Goal: Communication & Community: Share content

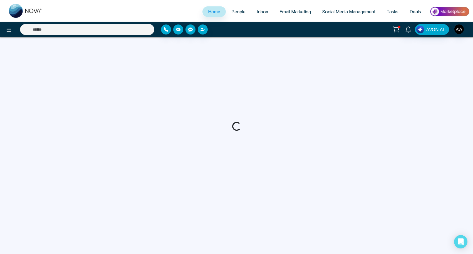
select select "*"
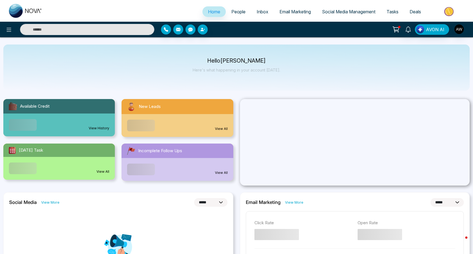
click at [358, 13] on span "Social Media Management" at bounding box center [348, 12] width 53 height 6
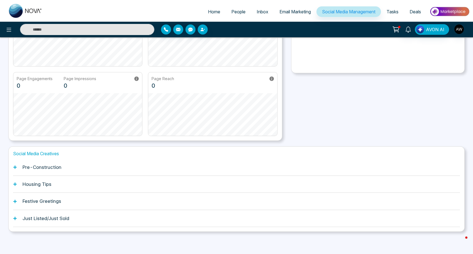
scroll to position [86, 0]
click at [24, 185] on h1 "Housing Tips" at bounding box center [37, 185] width 29 height 6
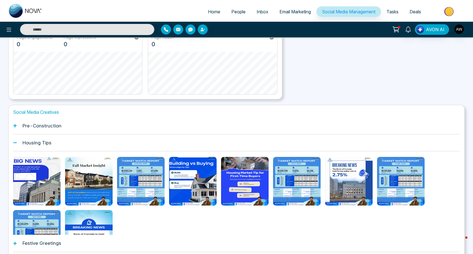
scroll to position [128, 0]
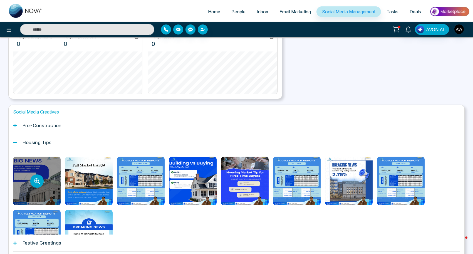
click at [23, 175] on div at bounding box center [37, 180] width 48 height 49
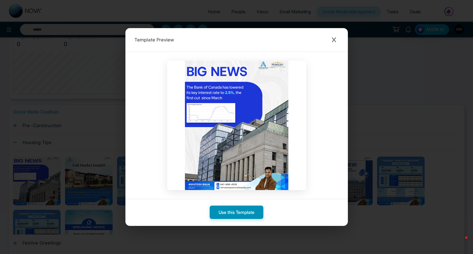
click at [225, 211] on button "Use this Template" at bounding box center [237, 211] width 54 height 13
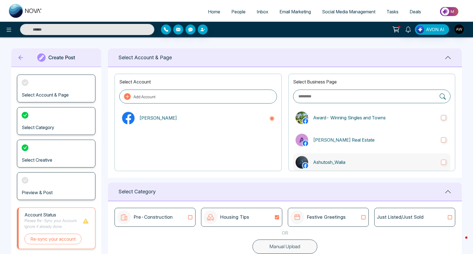
click at [347, 160] on p "Ashutosh_Walia" at bounding box center [374, 162] width 123 height 7
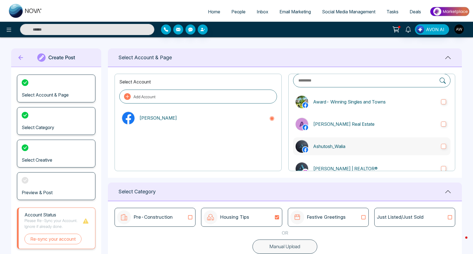
click at [347, 160] on label "[PERSON_NAME] | REALTOR®" at bounding box center [371, 169] width 157 height 18
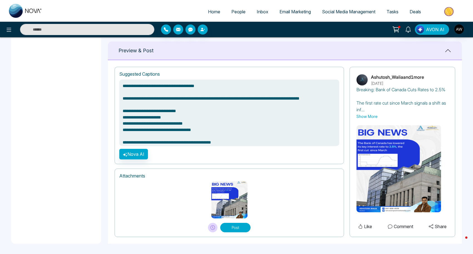
scroll to position [358, 0]
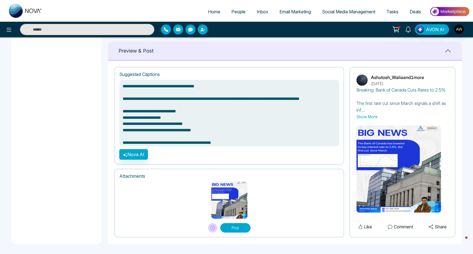
click at [238, 228] on button "Post" at bounding box center [235, 227] width 30 height 9
type textarea "**********"
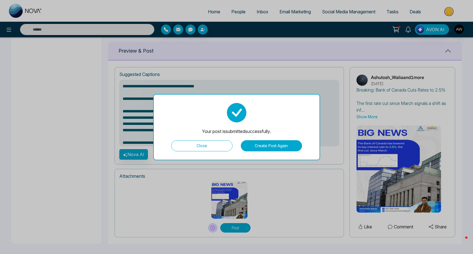
click at [202, 145] on button "Close" at bounding box center [201, 145] width 61 height 11
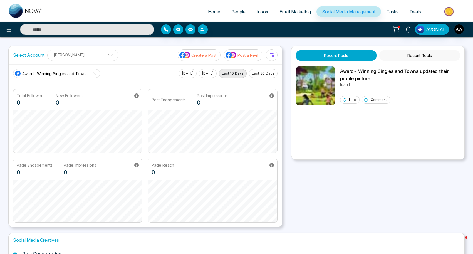
click at [288, 12] on span "Email Marketing" at bounding box center [294, 12] width 31 height 6
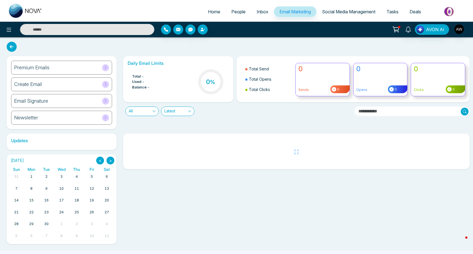
click at [70, 65] on div "Premium Emails" at bounding box center [61, 68] width 101 height 14
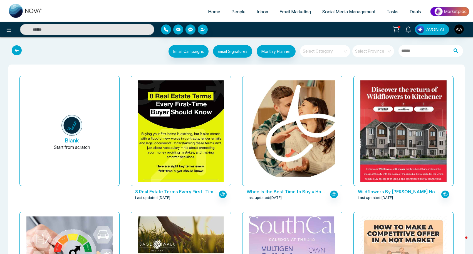
click at [327, 52] on input "search" at bounding box center [323, 49] width 40 height 8
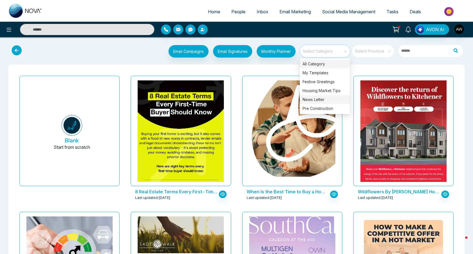
click at [333, 100] on div "News Letter" at bounding box center [325, 99] width 50 height 9
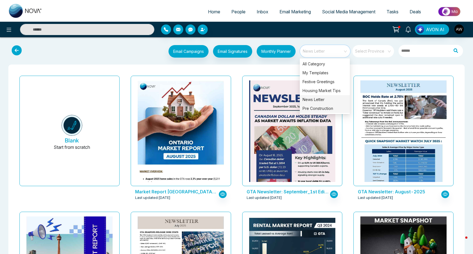
click at [330, 110] on div "Pre Construction" at bounding box center [325, 108] width 50 height 9
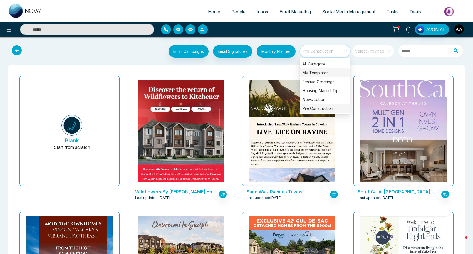
click at [327, 73] on div "My Templates" at bounding box center [325, 72] width 50 height 9
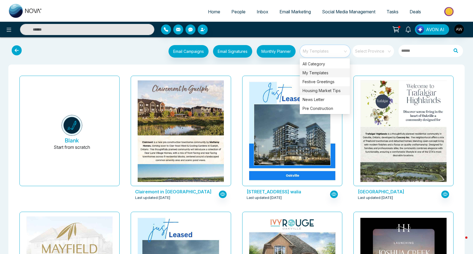
click at [315, 91] on div "Housing Market Tips" at bounding box center [325, 90] width 50 height 9
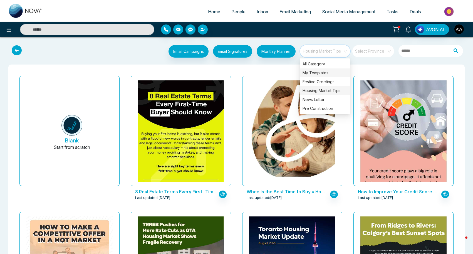
click at [314, 71] on div "My Templates" at bounding box center [325, 72] width 50 height 9
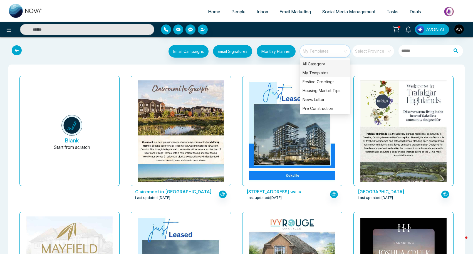
click at [312, 65] on div "All Category" at bounding box center [325, 63] width 50 height 9
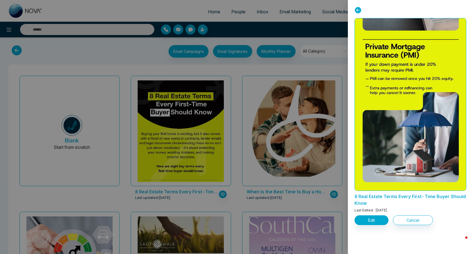
scroll to position [1201, 0]
click at [323, 30] on div at bounding box center [236, 127] width 473 height 254
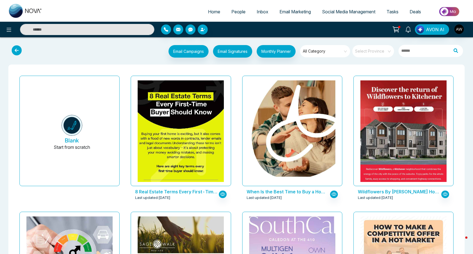
click at [215, 14] on span "Home" at bounding box center [214, 12] width 12 height 6
select select "*"
